Goal: Check status: Check status

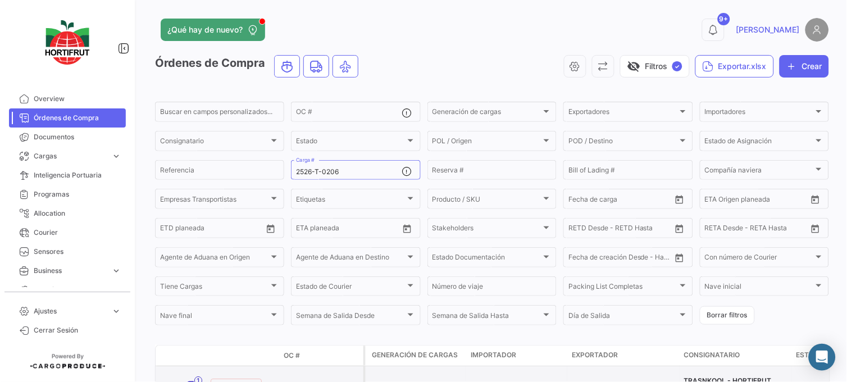
click at [290, 380] on link "PO00000042420" at bounding box center [321, 385] width 75 height 10
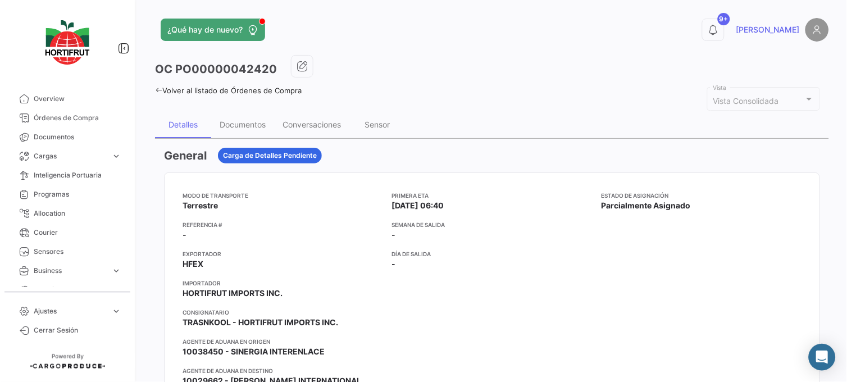
click at [322, 345] on mat-tooltip-component "10038450 - SINERGIA INTERENLACE" at bounding box center [254, 329] width 164 height 32
click at [317, 129] on div "Conversaciones" at bounding box center [311, 124] width 75 height 27
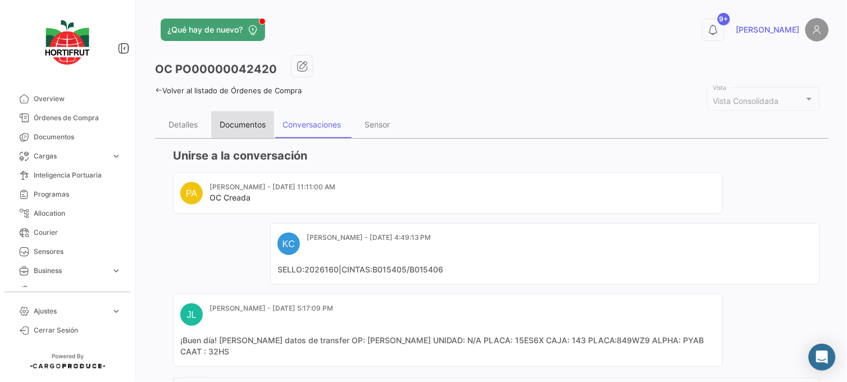
click at [264, 124] on div "Documentos" at bounding box center [243, 125] width 46 height 10
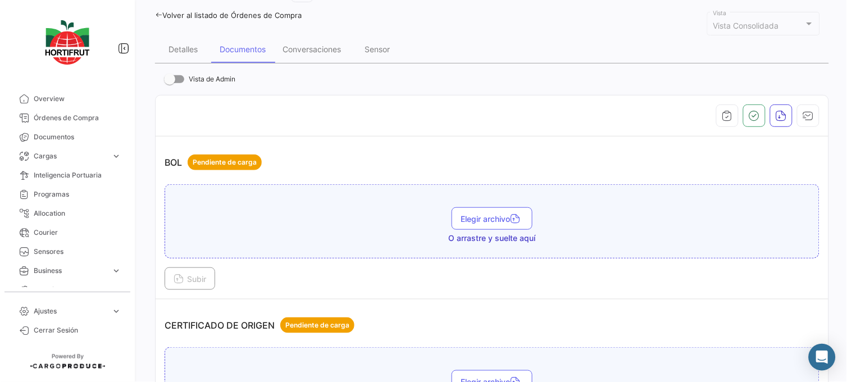
scroll to position [61, 0]
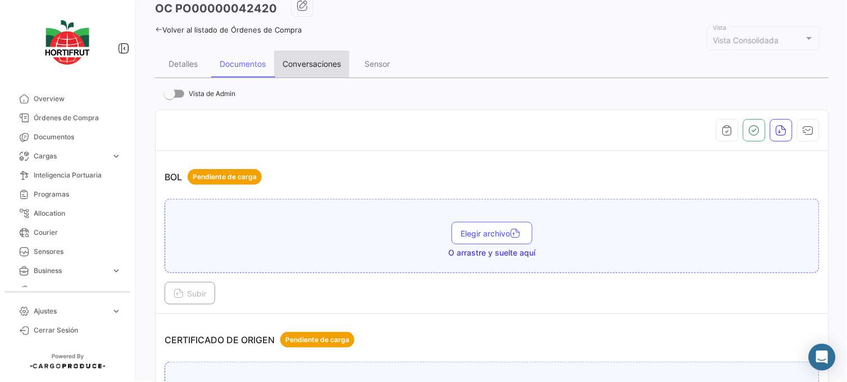
click at [335, 52] on div "Conversaciones" at bounding box center [311, 64] width 75 height 27
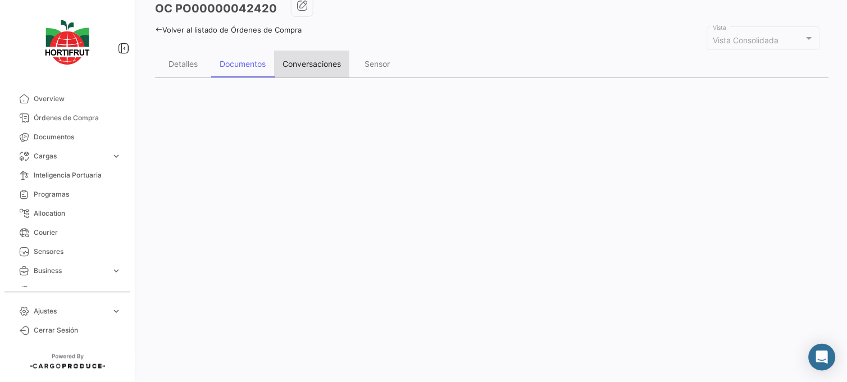
scroll to position [0, 0]
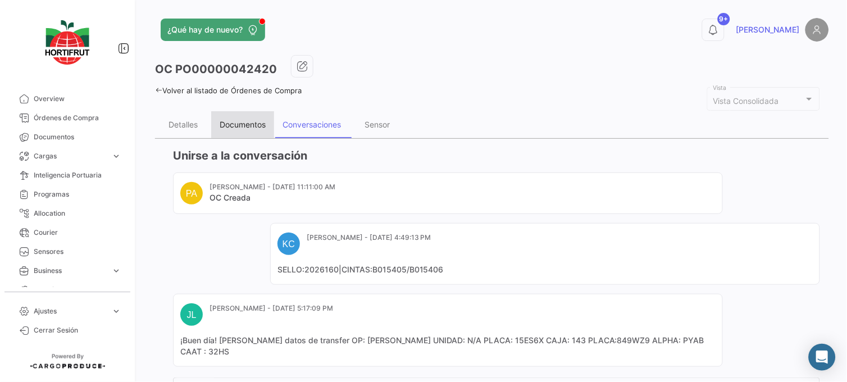
click at [254, 125] on div "Documentos" at bounding box center [243, 125] width 46 height 10
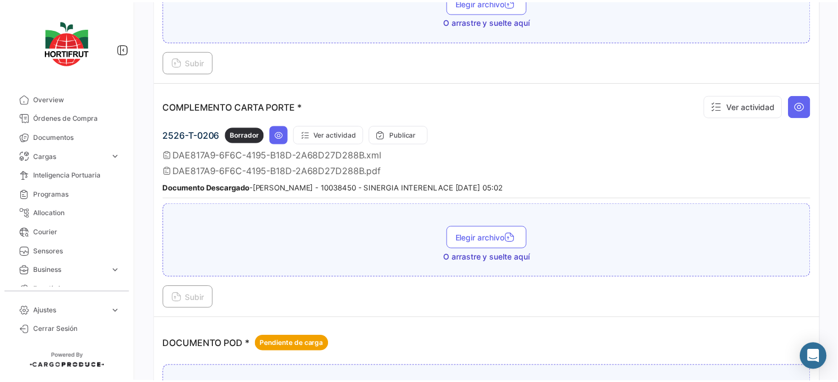
scroll to position [604, 0]
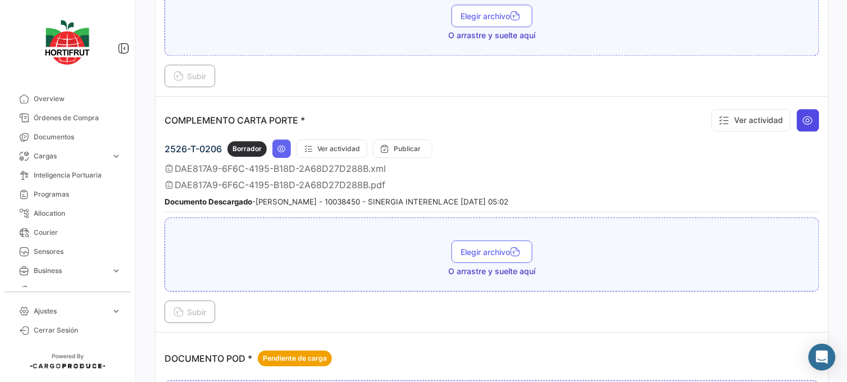
click at [802, 124] on icon at bounding box center [807, 120] width 11 height 11
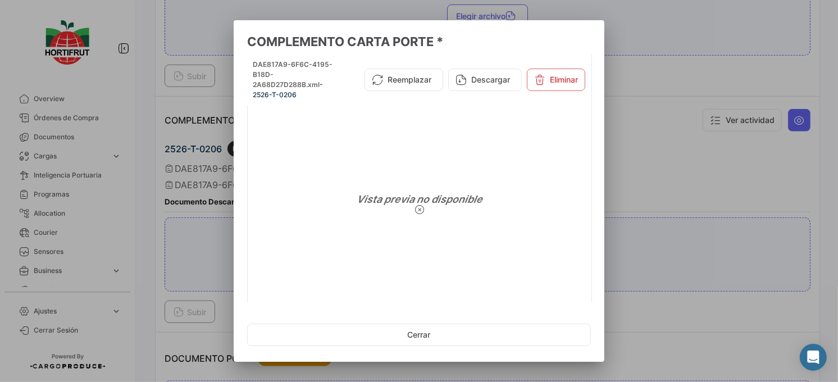
scroll to position [48, 0]
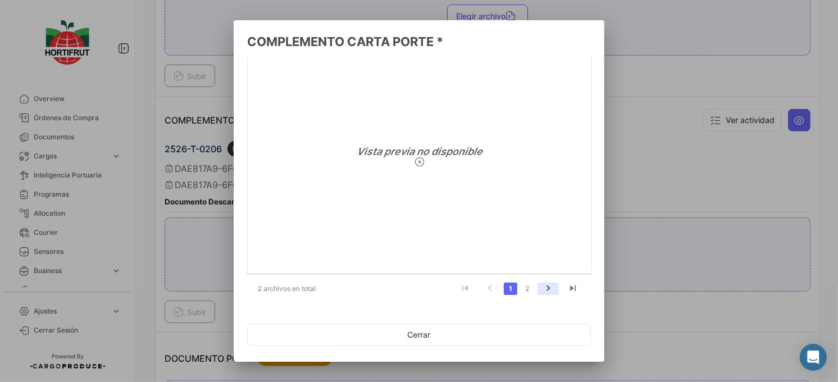
click at [541, 290] on icon "go to next page" at bounding box center [548, 289] width 15 height 13
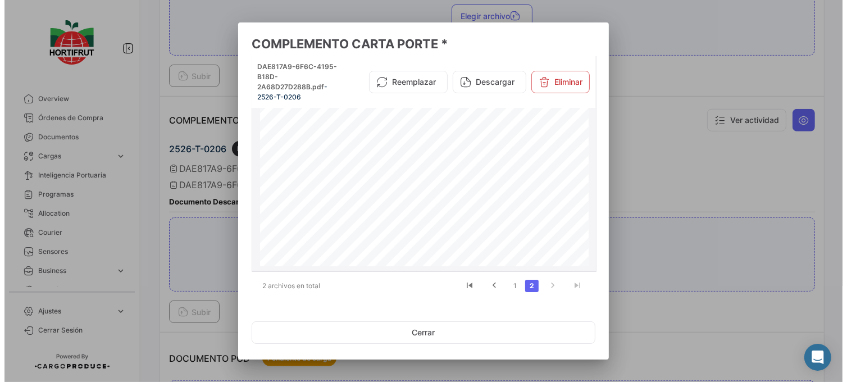
scroll to position [630, 0]
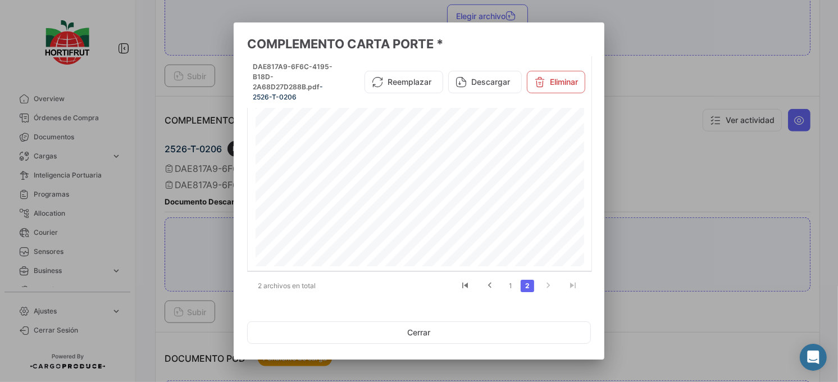
click at [672, 205] on div at bounding box center [419, 191] width 838 height 382
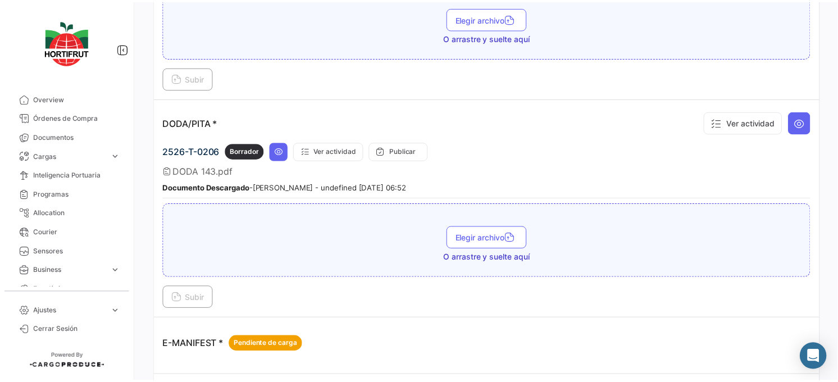
scroll to position [1013, 0]
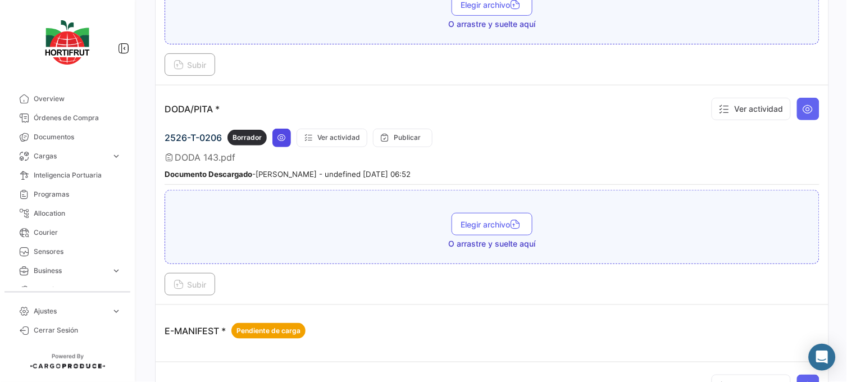
click at [283, 143] on button at bounding box center [281, 138] width 19 height 19
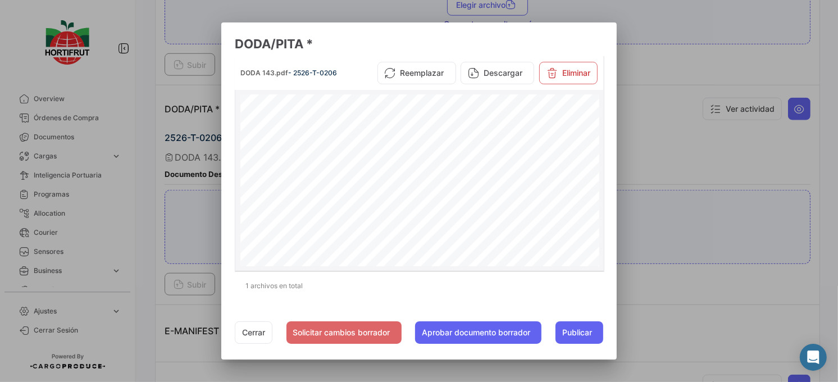
drag, startPoint x: 604, startPoint y: 125, endPoint x: 598, endPoint y: 124, distance: 6.4
click at [598, 124] on datatable-body-cell "DODA 143.pdf - 2526-T-0206 Reemplazar Descargar Eliminar 2 1 CÓDIGO [PERSON_NAM…" at bounding box center [419, 163] width 369 height 214
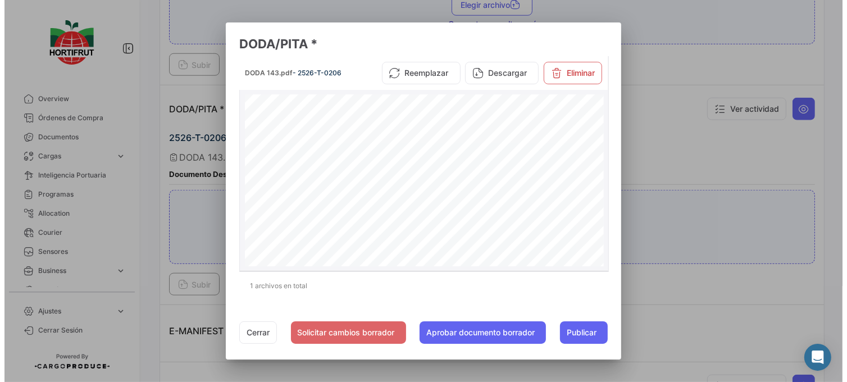
scroll to position [160, 0]
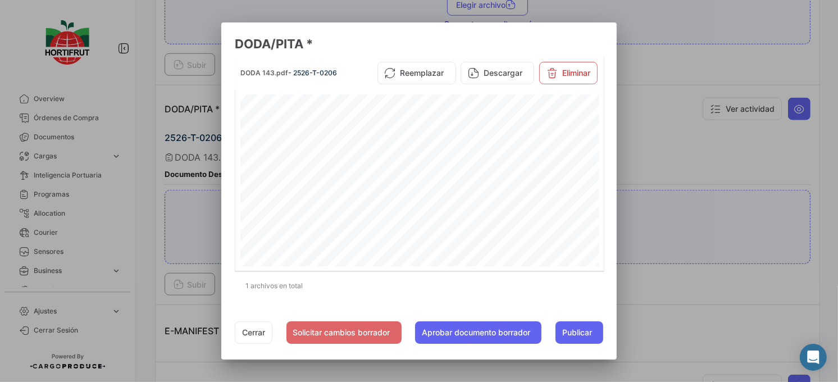
click at [741, 167] on div at bounding box center [419, 191] width 838 height 382
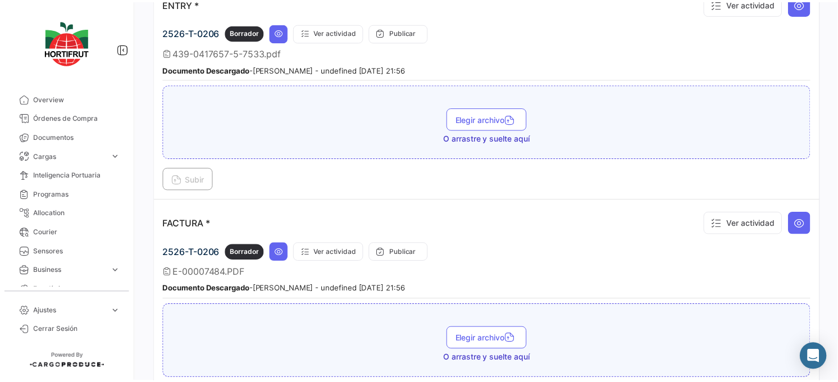
scroll to position [1316, 0]
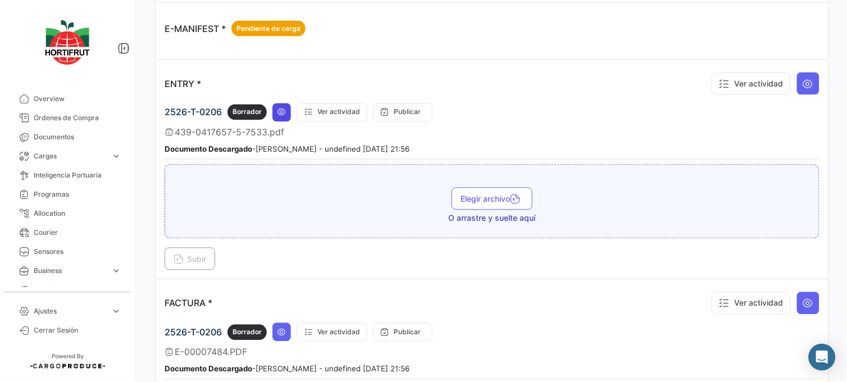
click at [282, 115] on button at bounding box center [281, 112] width 19 height 19
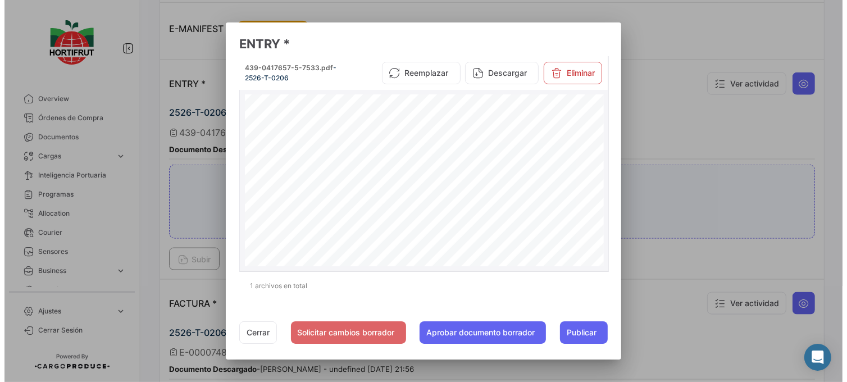
scroll to position [97, 0]
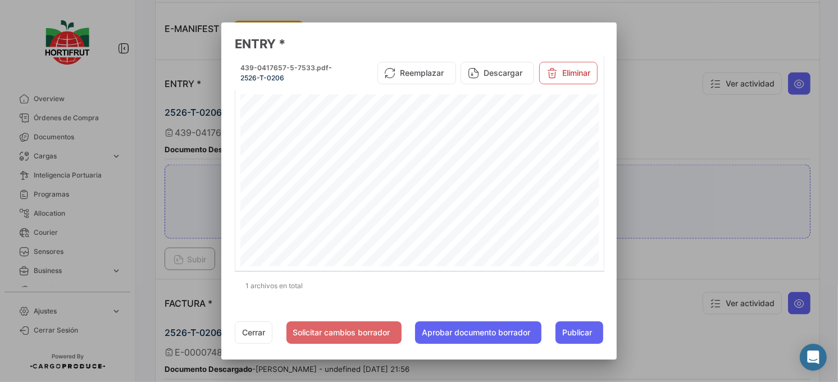
drag, startPoint x: 837, startPoint y: 197, endPoint x: 807, endPoint y: 46, distance: 153.9
click at [807, 46] on div at bounding box center [419, 191] width 838 height 382
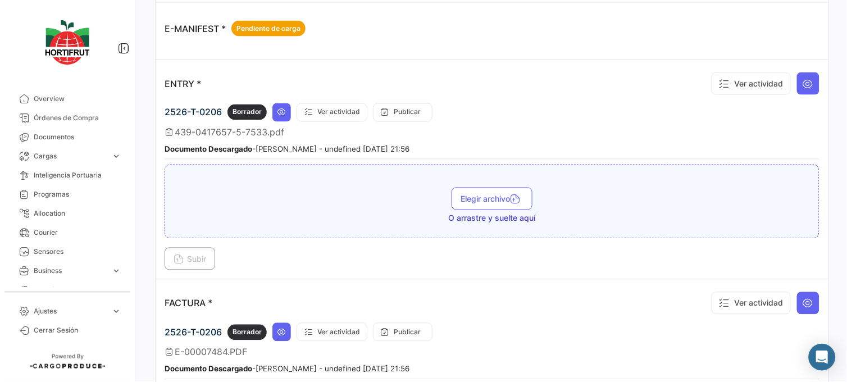
click at [807, 46] on td "E-MANIFEST * Pendiente de carga" at bounding box center [492, 31] width 673 height 57
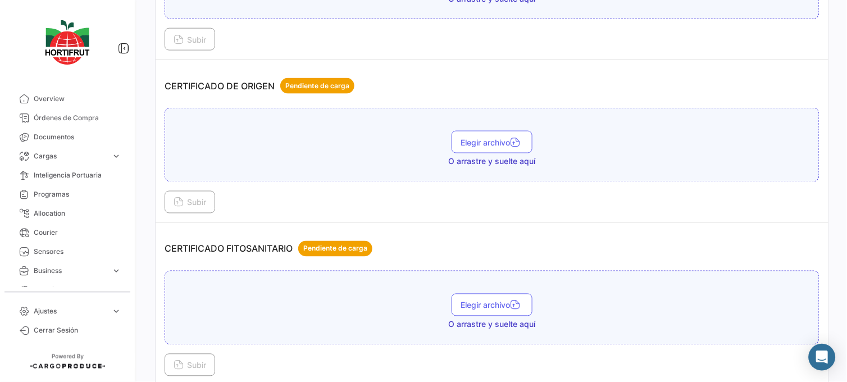
scroll to position [0, 0]
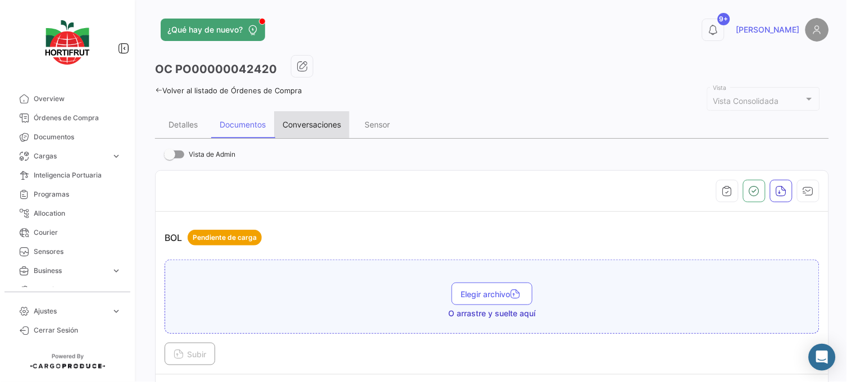
click at [327, 127] on div "Conversaciones" at bounding box center [311, 125] width 58 height 10
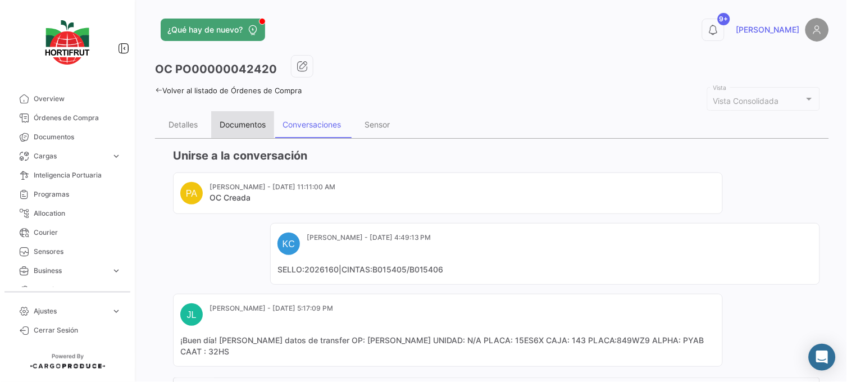
click at [250, 135] on div "Documentos" at bounding box center [242, 124] width 63 height 27
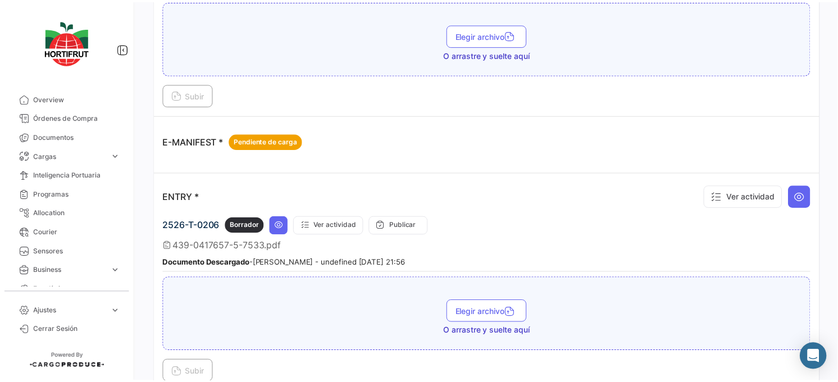
scroll to position [1216, 0]
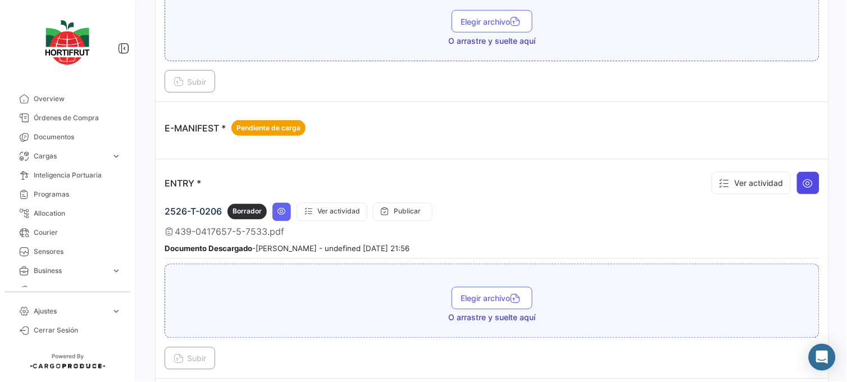
click at [805, 178] on icon at bounding box center [807, 182] width 11 height 11
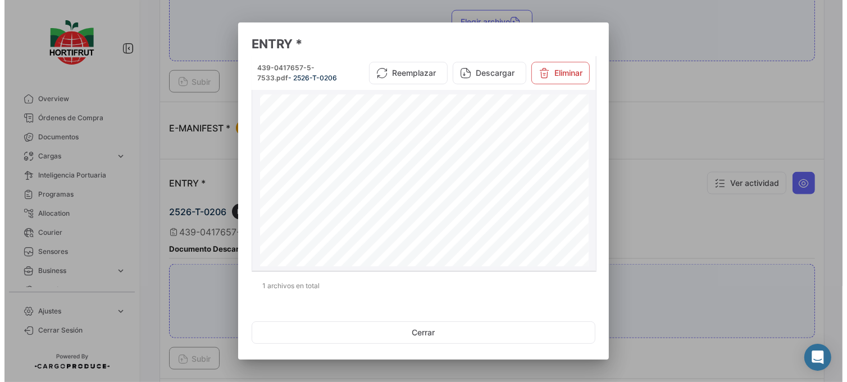
scroll to position [162, 0]
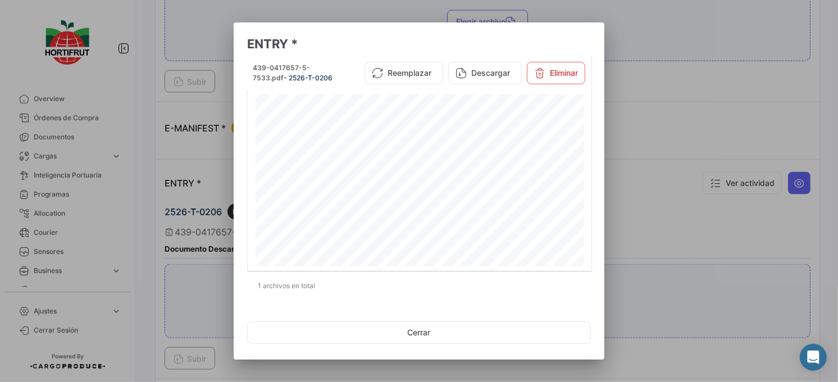
click at [837, 75] on div at bounding box center [419, 191] width 838 height 382
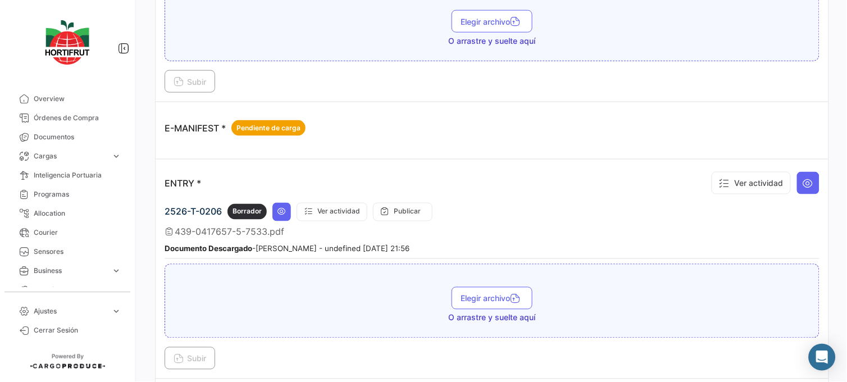
click at [839, 65] on div "¿Qué hay de nuevo? 9+ [PERSON_NAME] OC PO00000042420 Volver al listado de Órden…" at bounding box center [492, 191] width 710 height 382
drag, startPoint x: 839, startPoint y: 65, endPoint x: 843, endPoint y: 187, distance: 122.5
click at [843, 187] on div "¿Qué hay de nuevo? 9+ [PERSON_NAME] OC PO00000042420 Volver al listado de Órden…" at bounding box center [492, 191] width 710 height 382
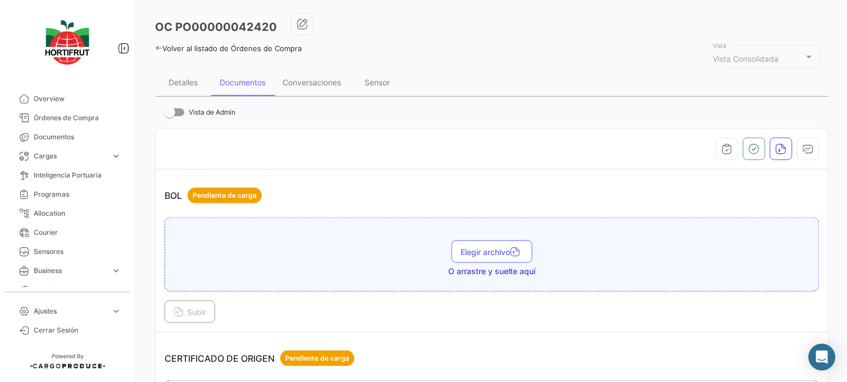
scroll to position [33, 0]
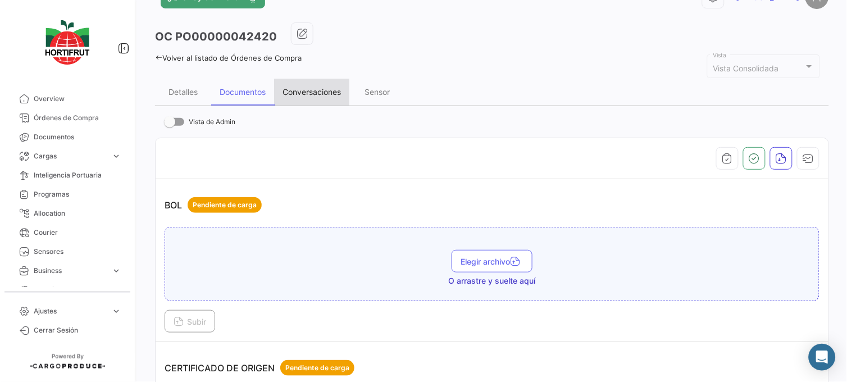
click at [327, 89] on div "Conversaciones" at bounding box center [311, 92] width 58 height 10
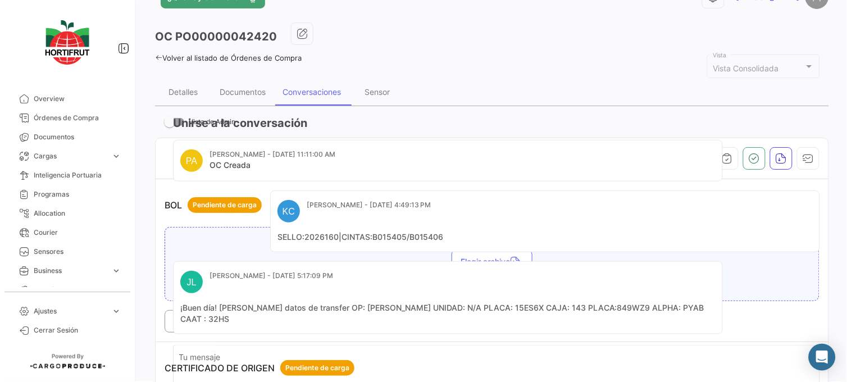
scroll to position [0, 0]
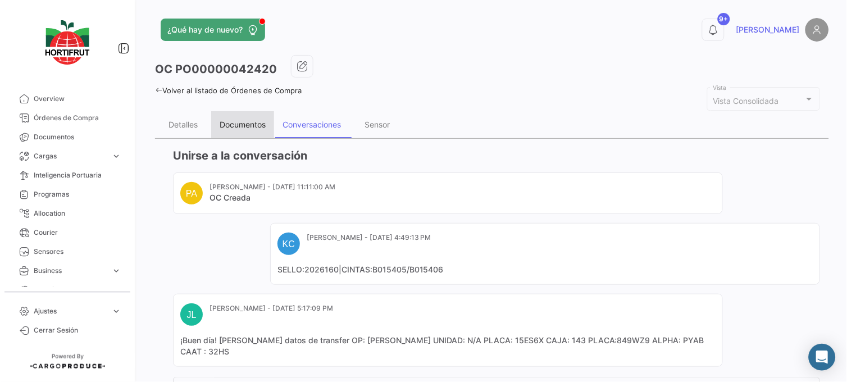
click at [256, 126] on div "Documentos" at bounding box center [243, 125] width 46 height 10
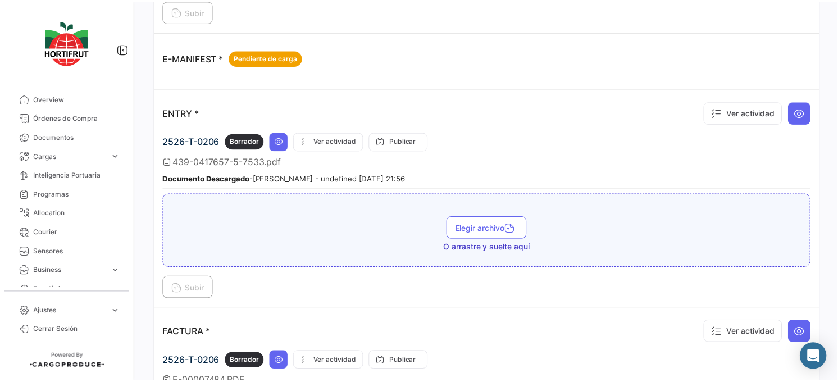
scroll to position [1282, 0]
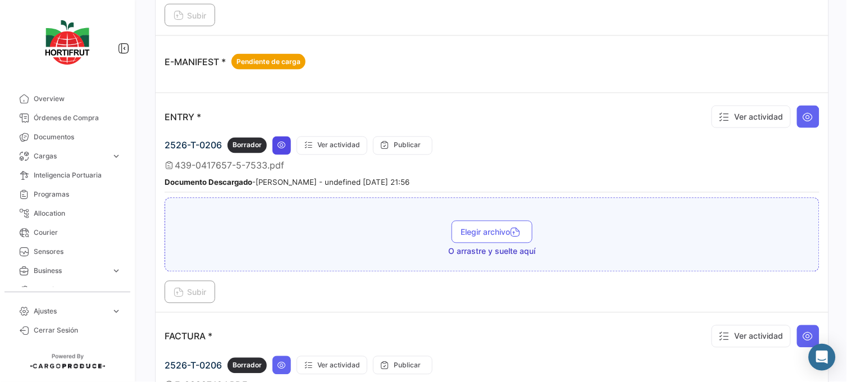
click at [285, 141] on icon at bounding box center [281, 145] width 9 height 9
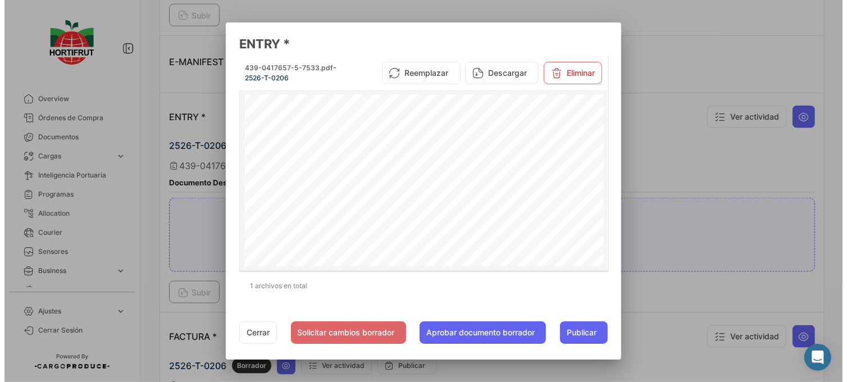
scroll to position [110, 0]
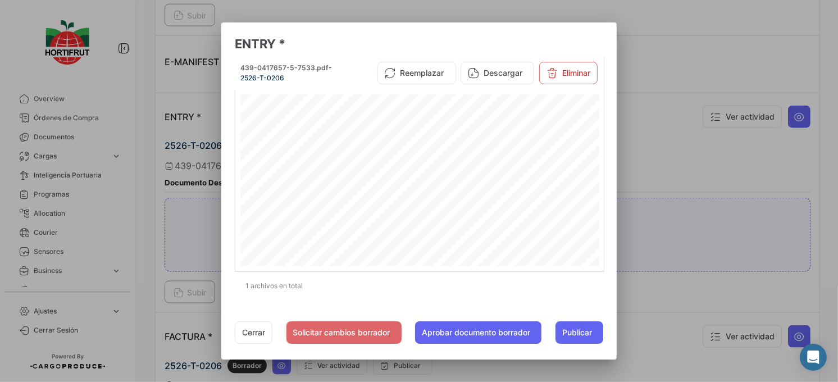
click at [152, 79] on div at bounding box center [419, 191] width 838 height 382
